Goal: Browse casually

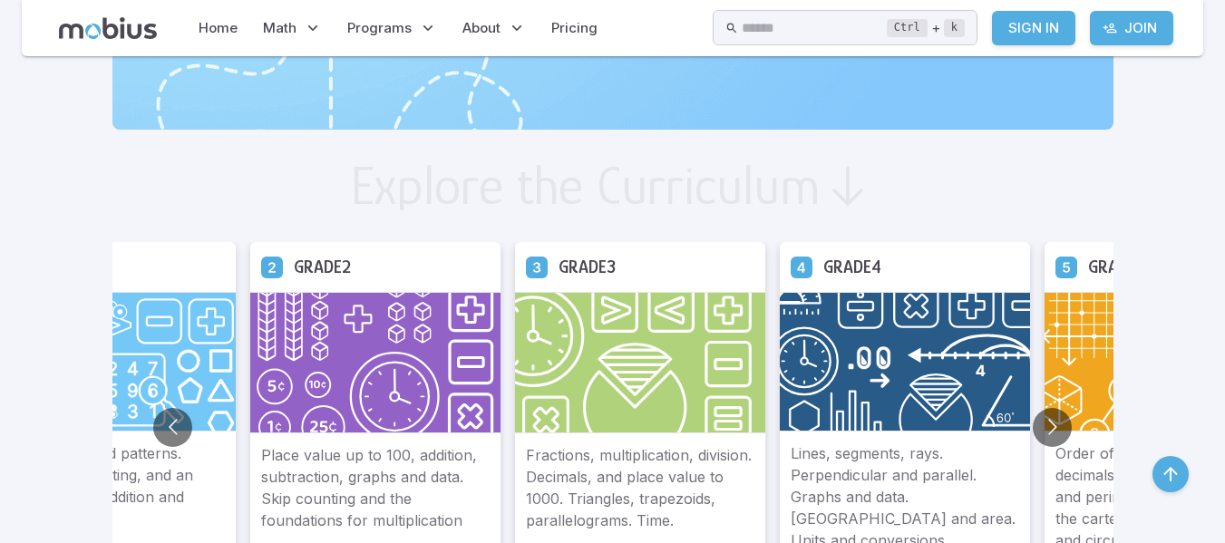
scroll to position [917, 0]
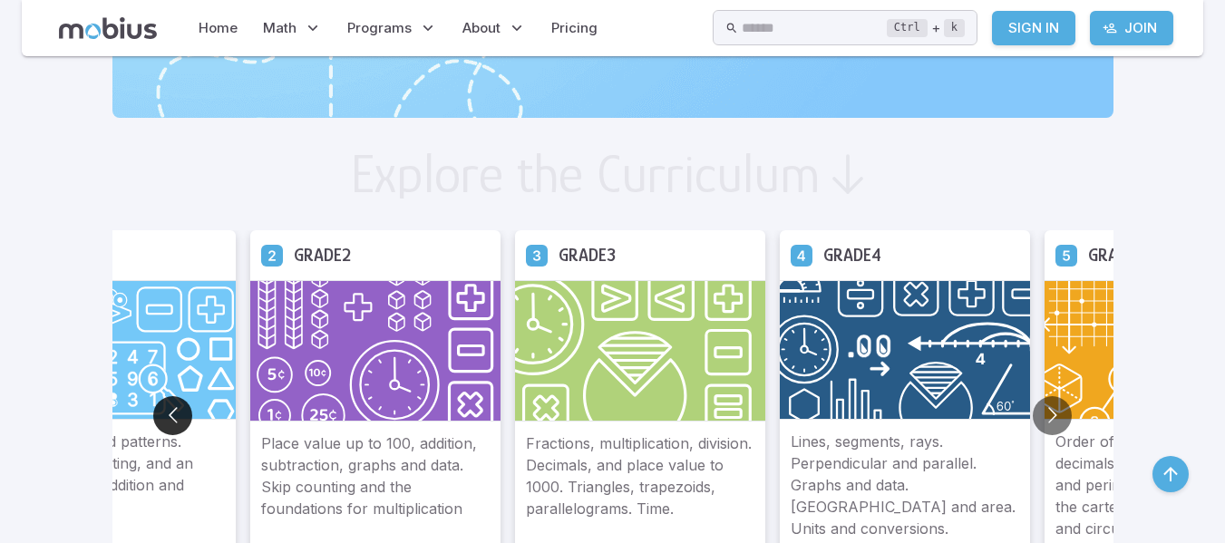
click at [171, 409] on button "Go to previous slide" at bounding box center [172, 415] width 39 height 39
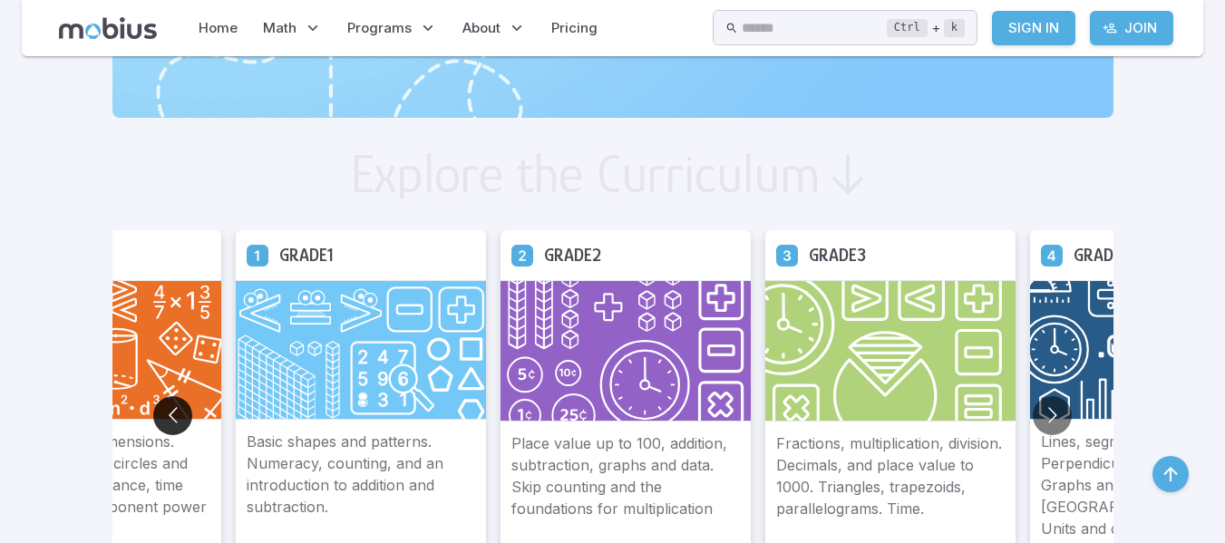
click at [171, 409] on button "Go to previous slide" at bounding box center [172, 415] width 39 height 39
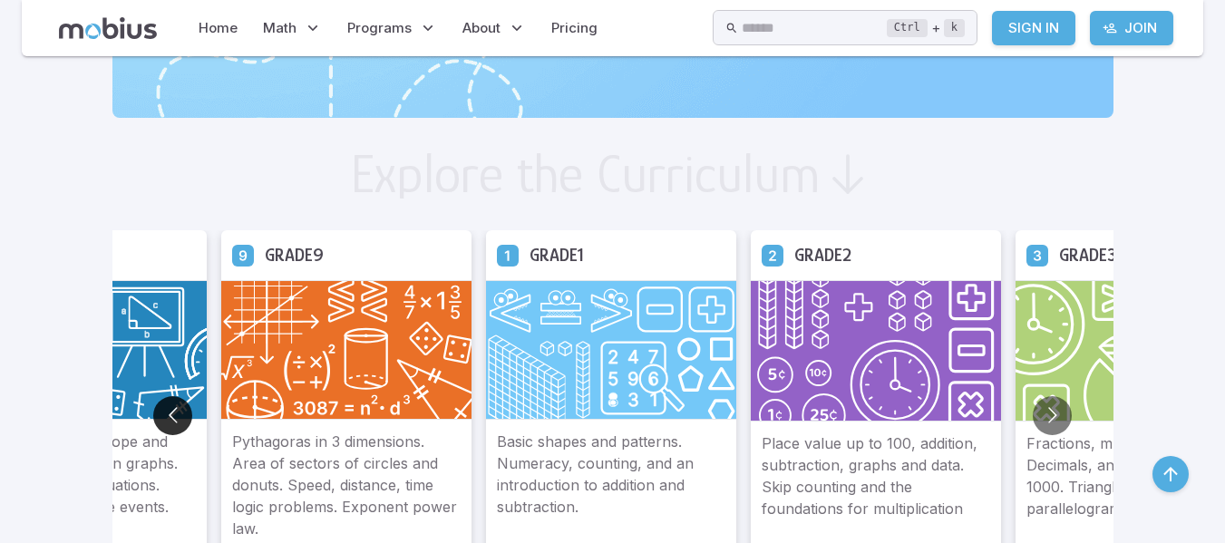
click at [171, 409] on button "Go to previous slide" at bounding box center [172, 415] width 39 height 39
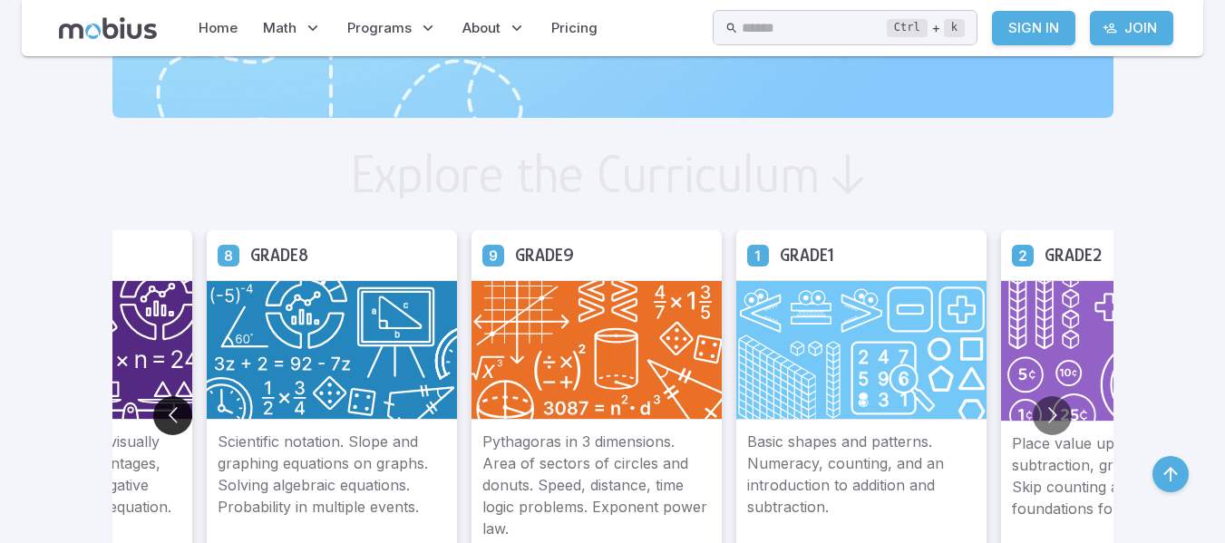
click at [171, 409] on button "Go to previous slide" at bounding box center [172, 415] width 39 height 39
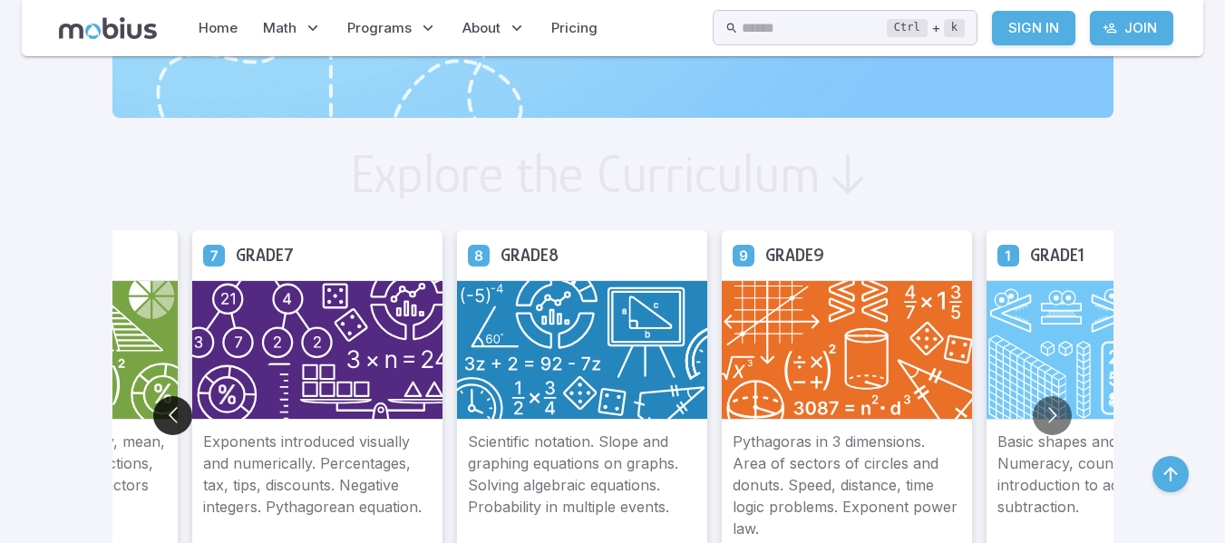
click at [171, 409] on button "Go to previous slide" at bounding box center [172, 415] width 39 height 39
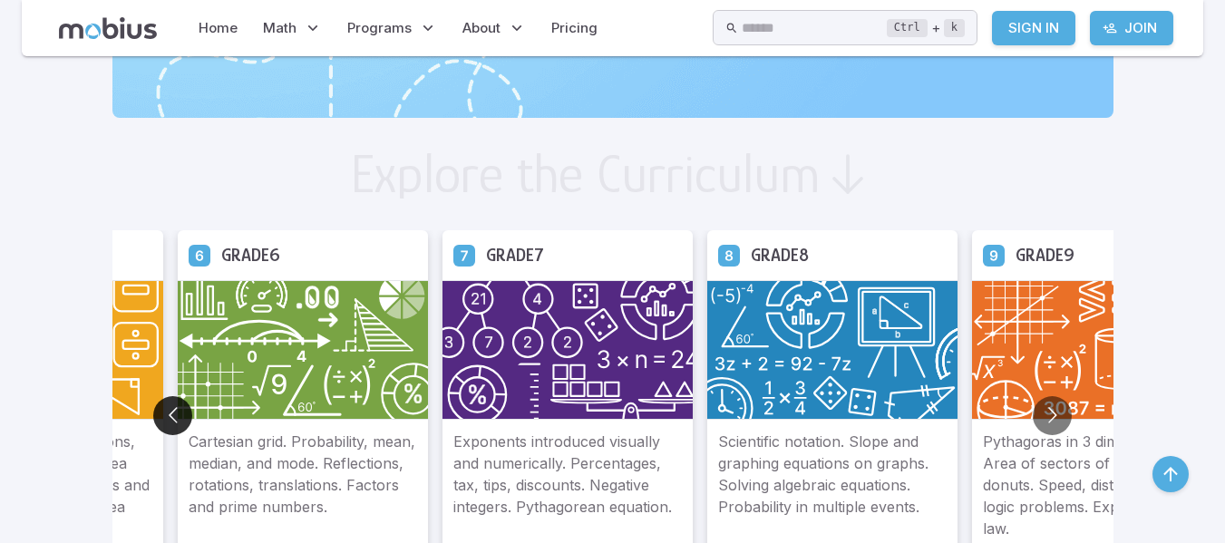
click at [171, 409] on button "Go to previous slide" at bounding box center [172, 415] width 39 height 39
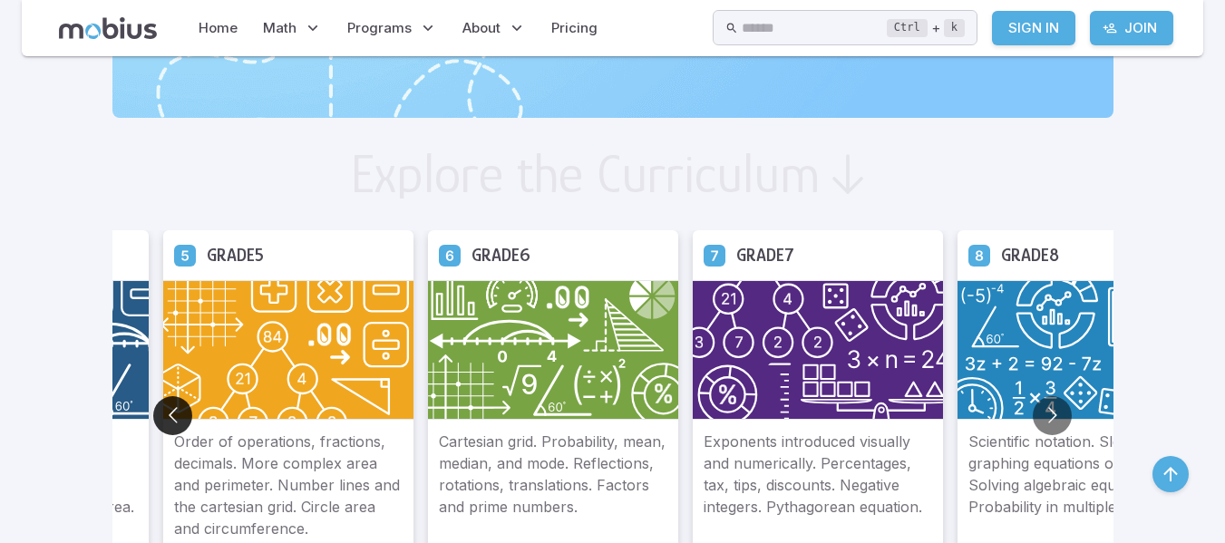
click at [171, 409] on button "Go to previous slide" at bounding box center [172, 415] width 39 height 39
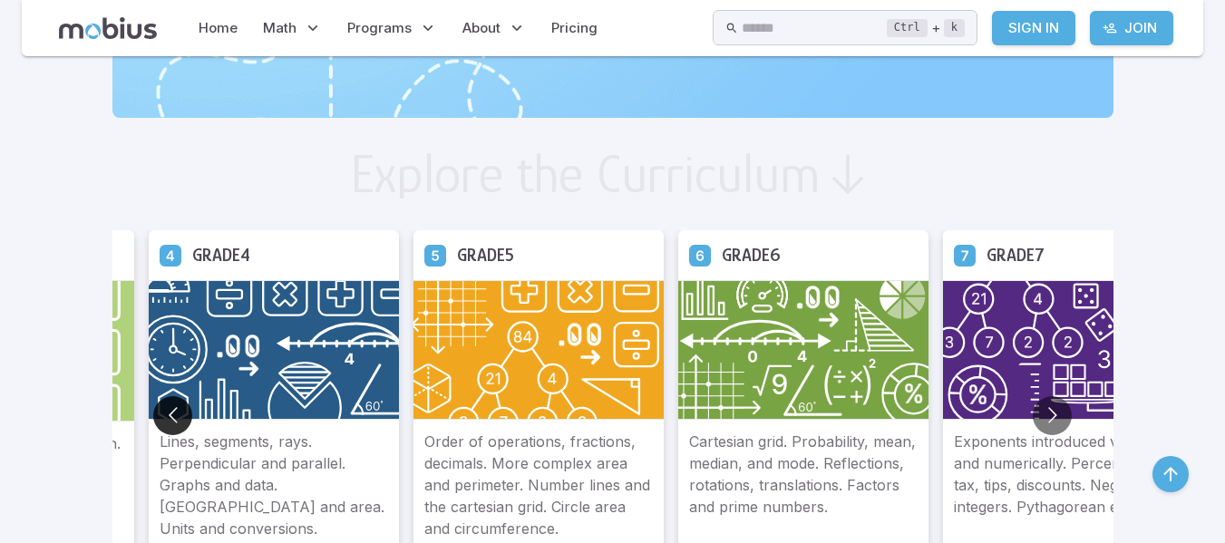
click at [171, 409] on button "Go to previous slide" at bounding box center [172, 415] width 39 height 39
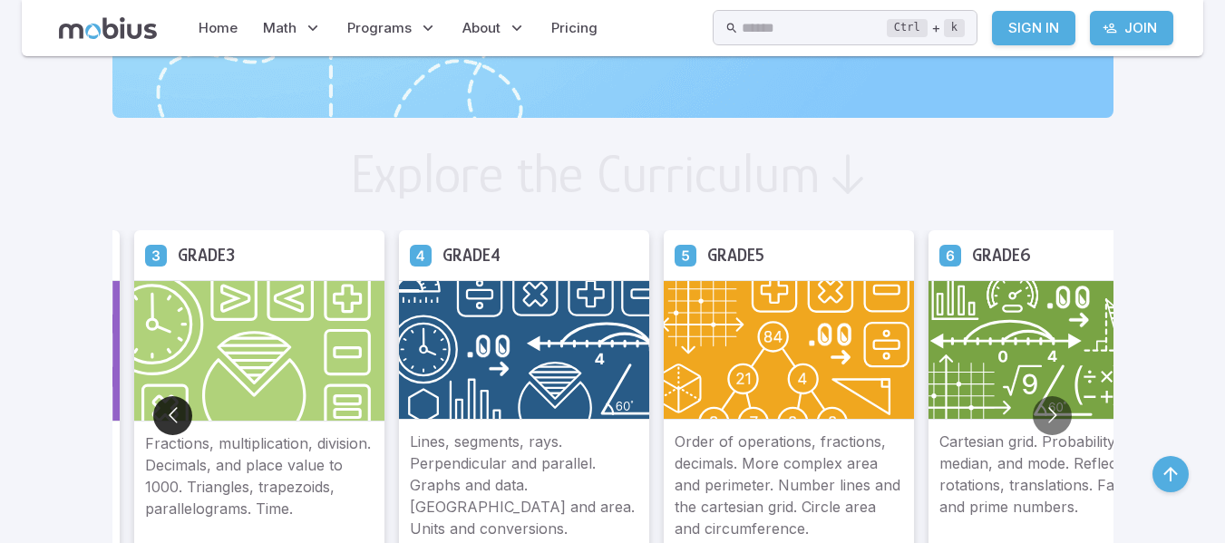
click at [171, 409] on button "Go to previous slide" at bounding box center [172, 415] width 39 height 39
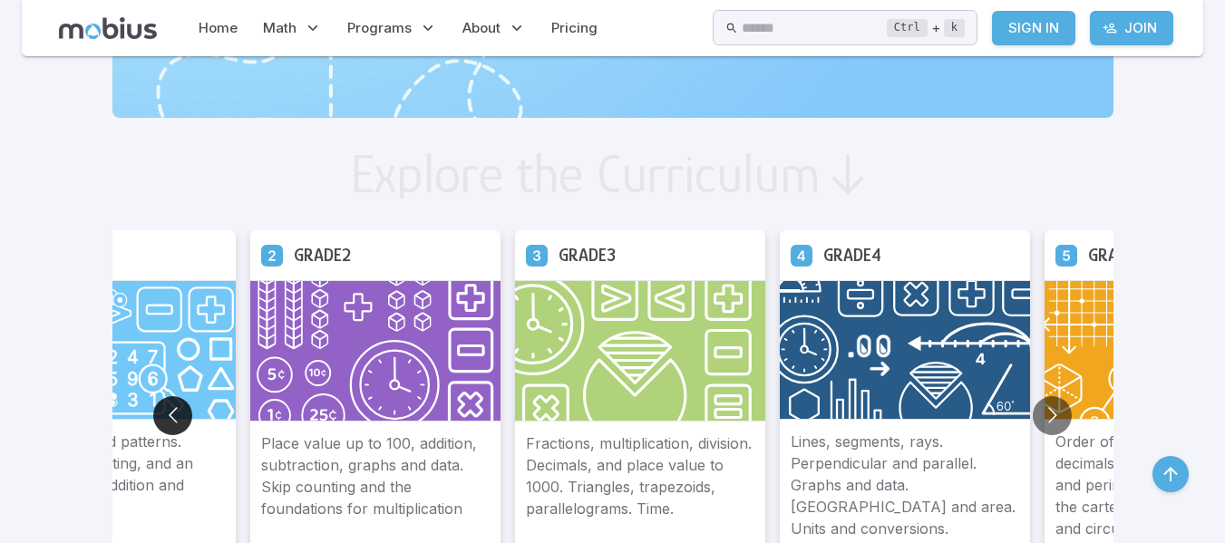
click at [171, 409] on button "Go to previous slide" at bounding box center [172, 415] width 39 height 39
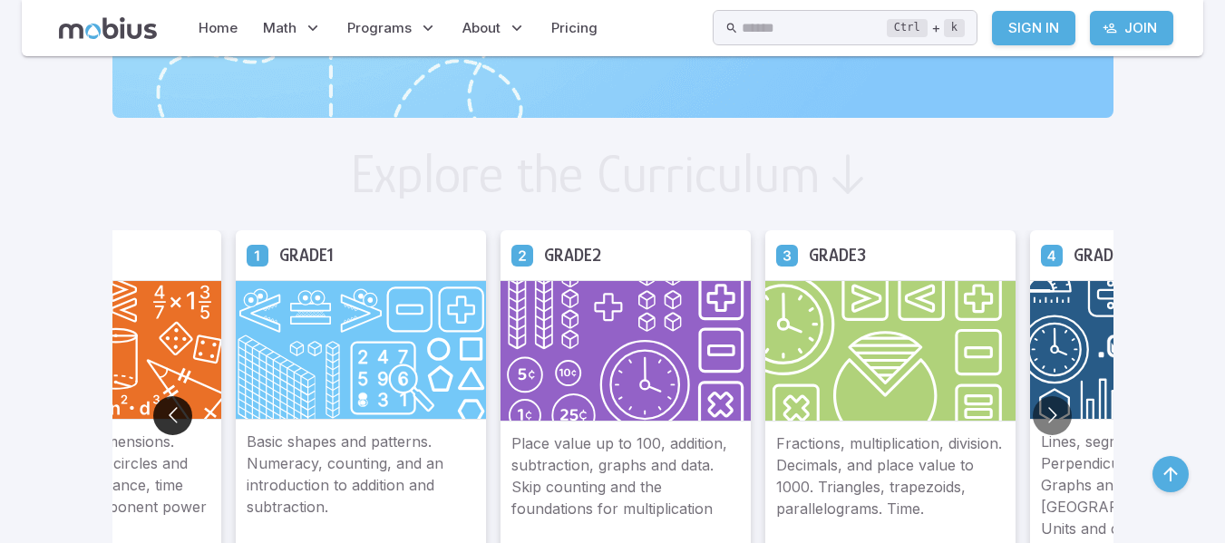
click at [171, 409] on button "Go to previous slide" at bounding box center [172, 415] width 39 height 39
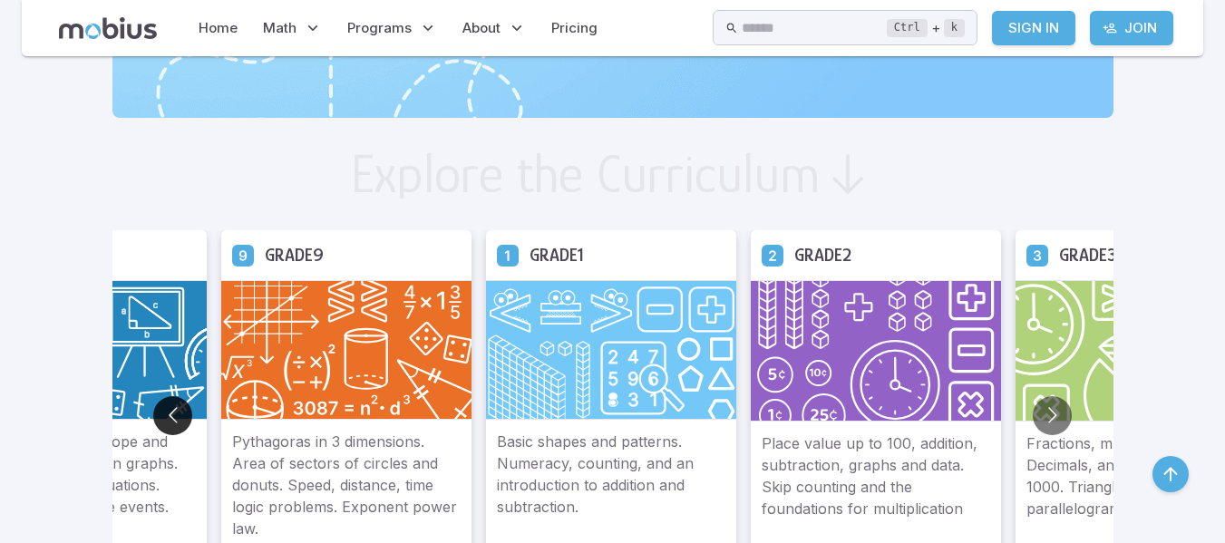
click at [171, 409] on button "Go to previous slide" at bounding box center [172, 415] width 39 height 39
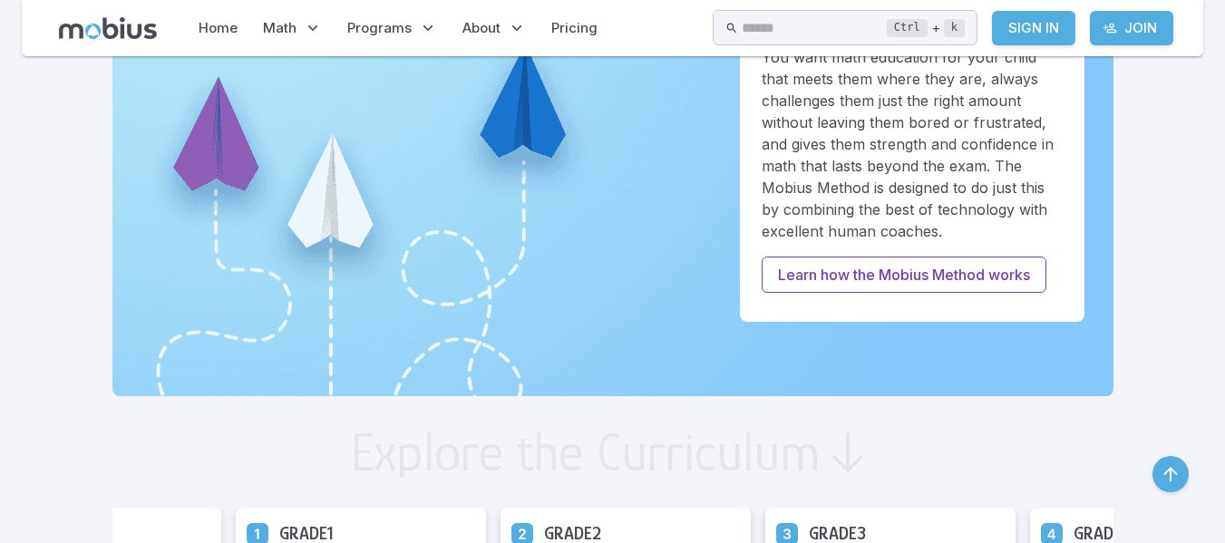
scroll to position [0, 0]
